Goal: Obtain resource: Obtain resource

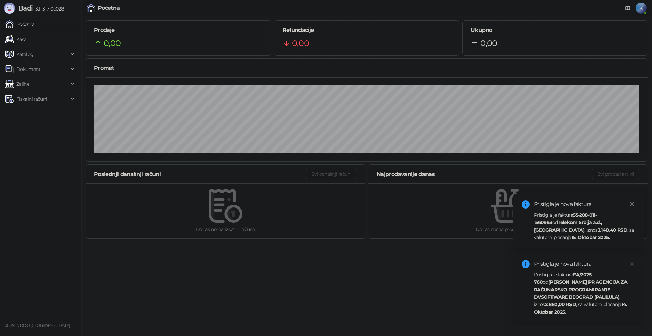
click at [578, 222] on strong "Telekom Srbija a.d., [GEOGRAPHIC_DATA]" at bounding box center [568, 227] width 68 height 14
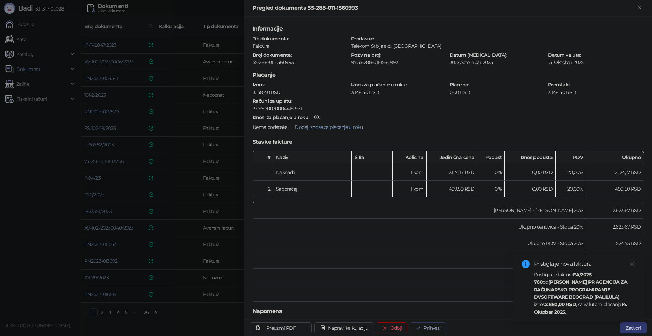
click at [431, 326] on button "Prihvati" at bounding box center [428, 328] width 36 height 11
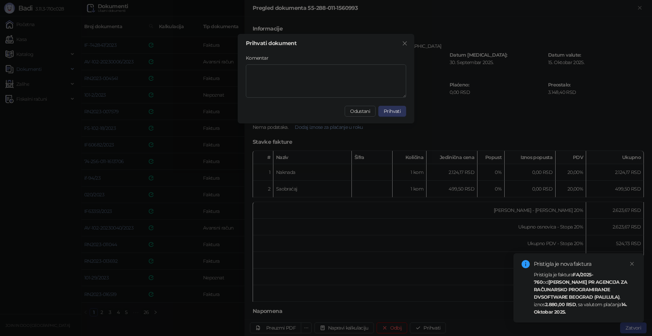
click at [390, 114] on button "Prihvati" at bounding box center [392, 111] width 28 height 11
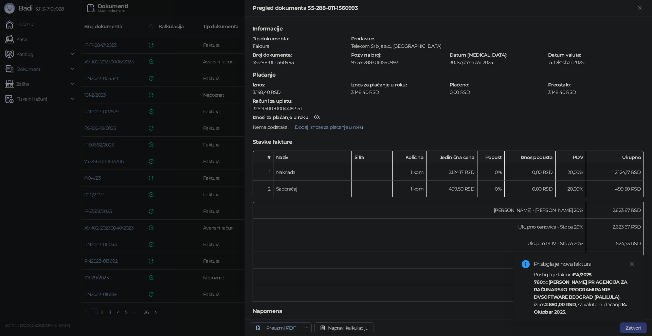
click at [278, 326] on div "Preuzmi PDF" at bounding box center [281, 328] width 30 height 6
click at [234, 321] on div at bounding box center [326, 168] width 652 height 336
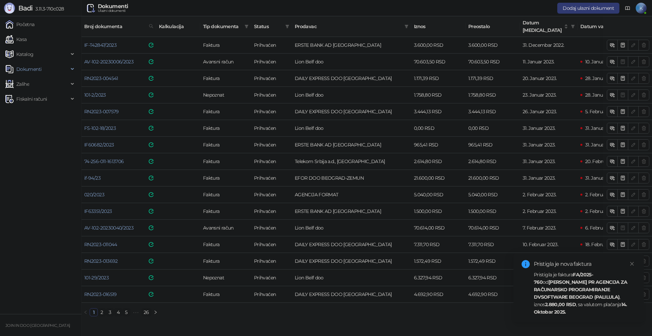
click at [565, 303] on div "Pristigla je faktura FA/2025-760 od [PERSON_NAME] PR AGENCIJA ZA RAČUNARSKO PRO…" at bounding box center [585, 293] width 102 height 45
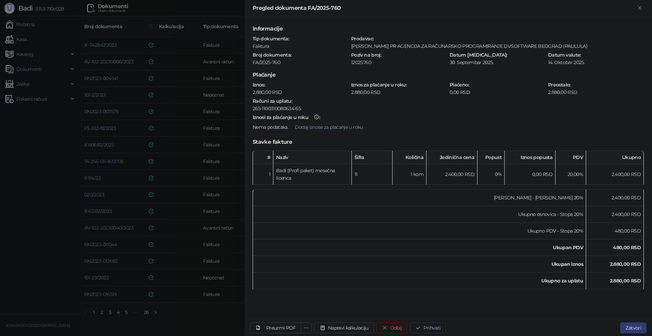
click at [429, 329] on button "Prihvati" at bounding box center [428, 328] width 36 height 11
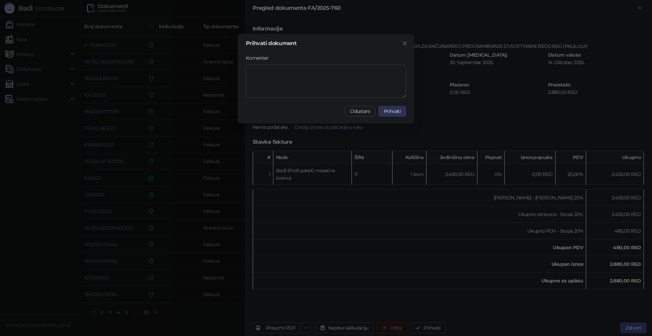
click at [398, 112] on span "Prihvati" at bounding box center [392, 111] width 17 height 6
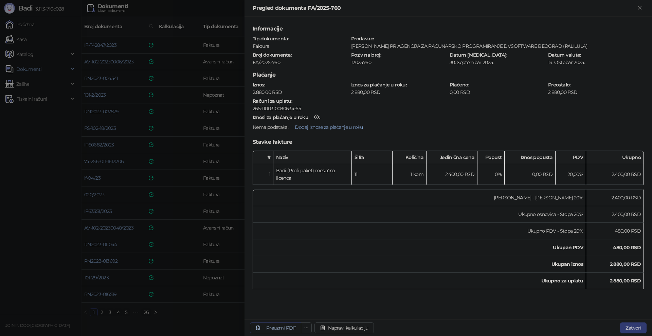
click at [282, 327] on div "Preuzmi PDF" at bounding box center [281, 328] width 30 height 6
click at [49, 194] on div at bounding box center [326, 168] width 652 height 336
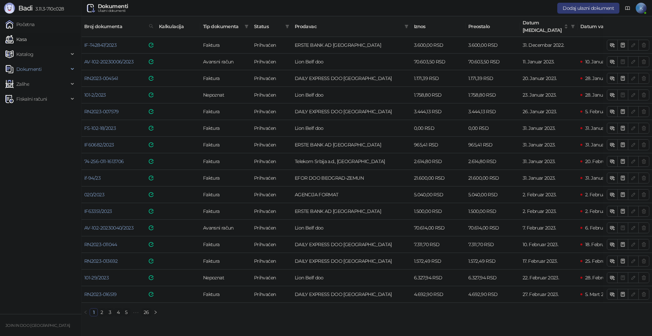
click at [26, 38] on link "Kasa" at bounding box center [15, 40] width 21 height 14
